Goal: Information Seeking & Learning: Learn about a topic

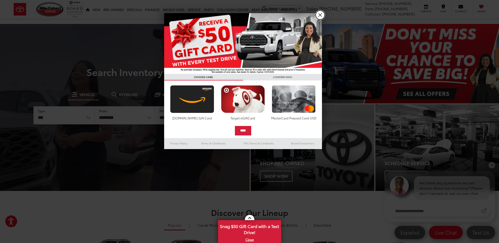
click at [320, 18] on link "X" at bounding box center [320, 15] width 9 height 9
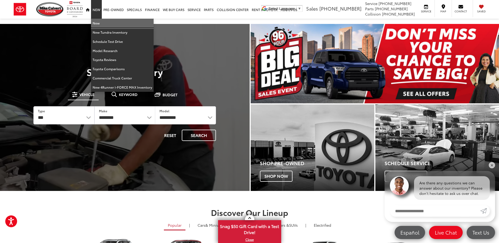
click at [97, 22] on link "New" at bounding box center [122, 23] width 63 height 9
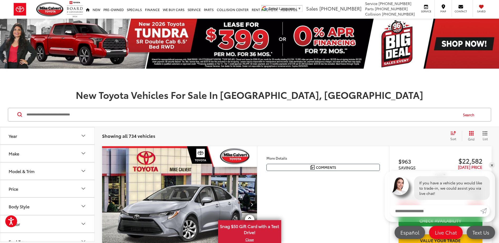
click at [86, 170] on icon "Model & Trim" at bounding box center [83, 171] width 6 height 6
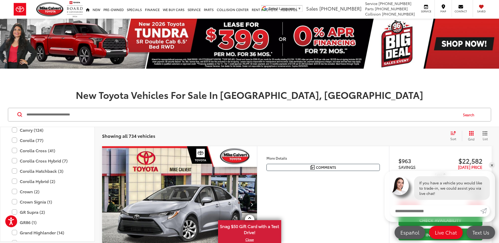
scroll to position [102, 0]
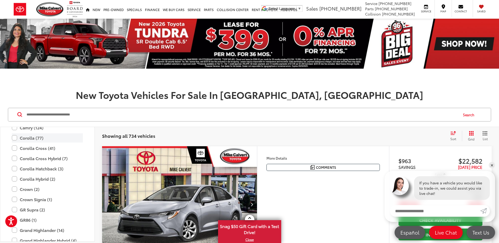
click at [16, 138] on label "Corolla (77)" at bounding box center [47, 137] width 71 height 9
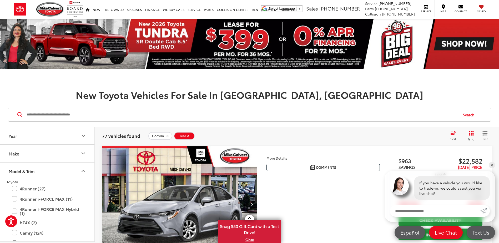
click at [85, 169] on icon "Model & Trim" at bounding box center [83, 171] width 6 height 6
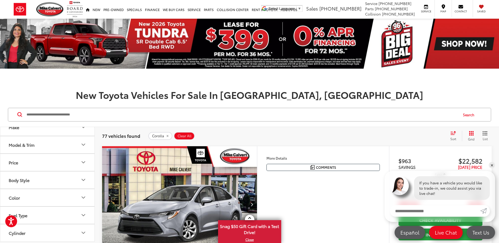
click at [82, 179] on icon "Body Style" at bounding box center [83, 180] width 3 height 2
